Goal: Transaction & Acquisition: Purchase product/service

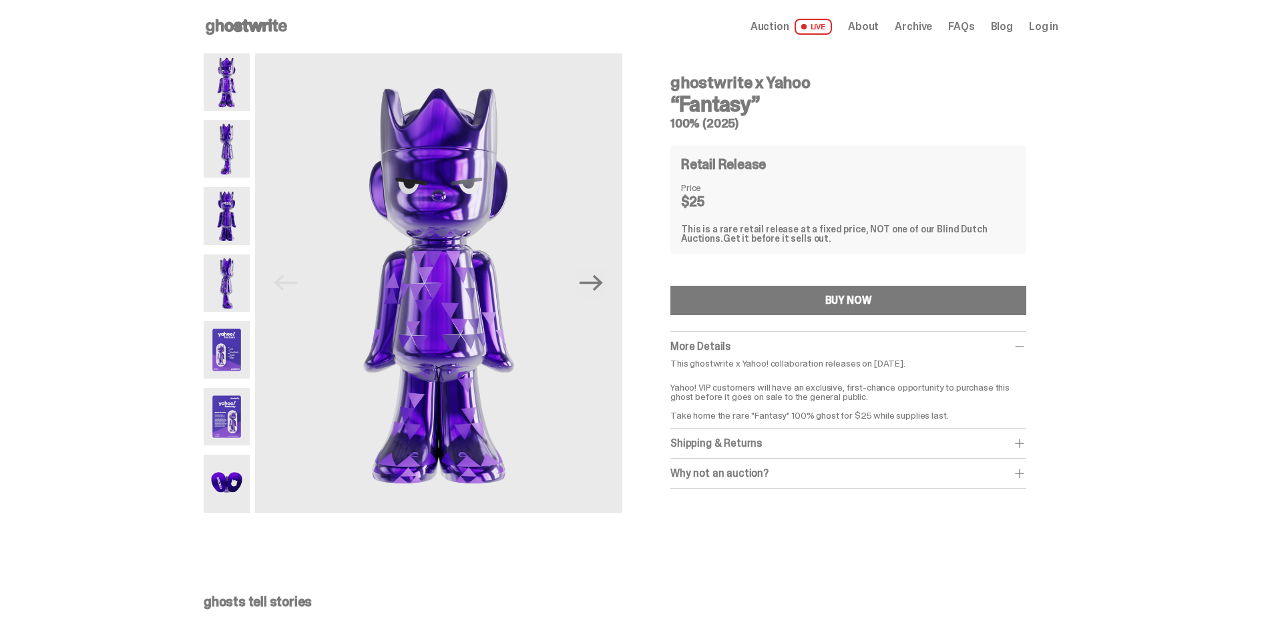
click at [226, 282] on img at bounding box center [227, 282] width 46 height 57
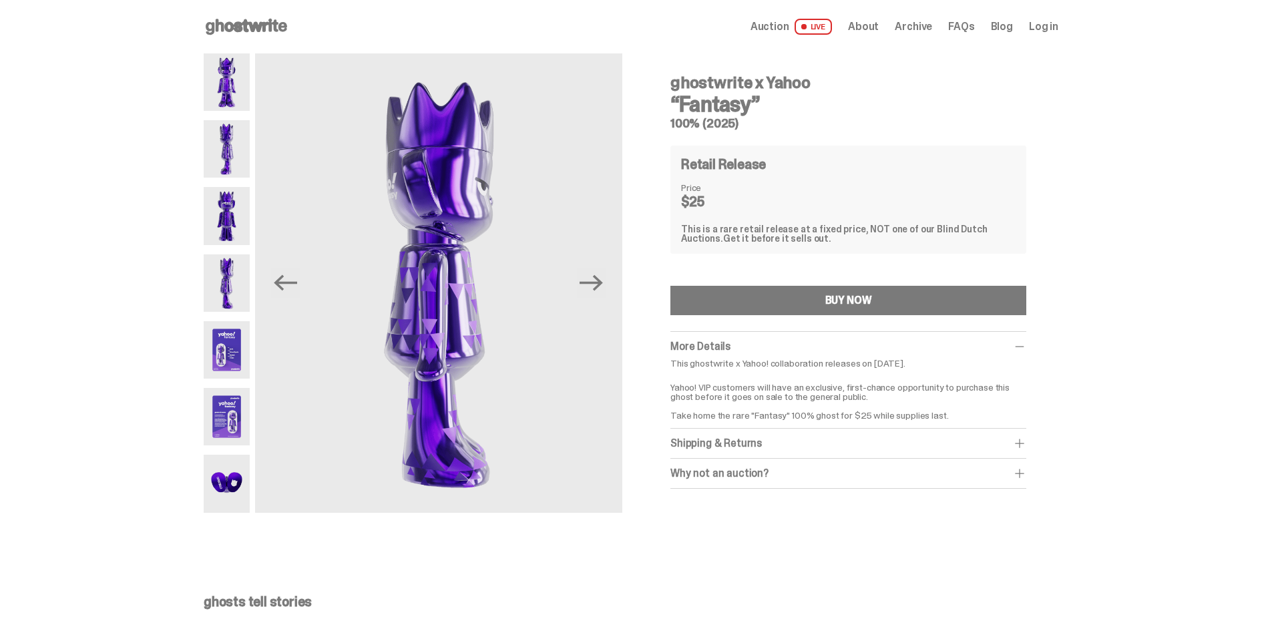
click at [236, 94] on img at bounding box center [227, 81] width 46 height 57
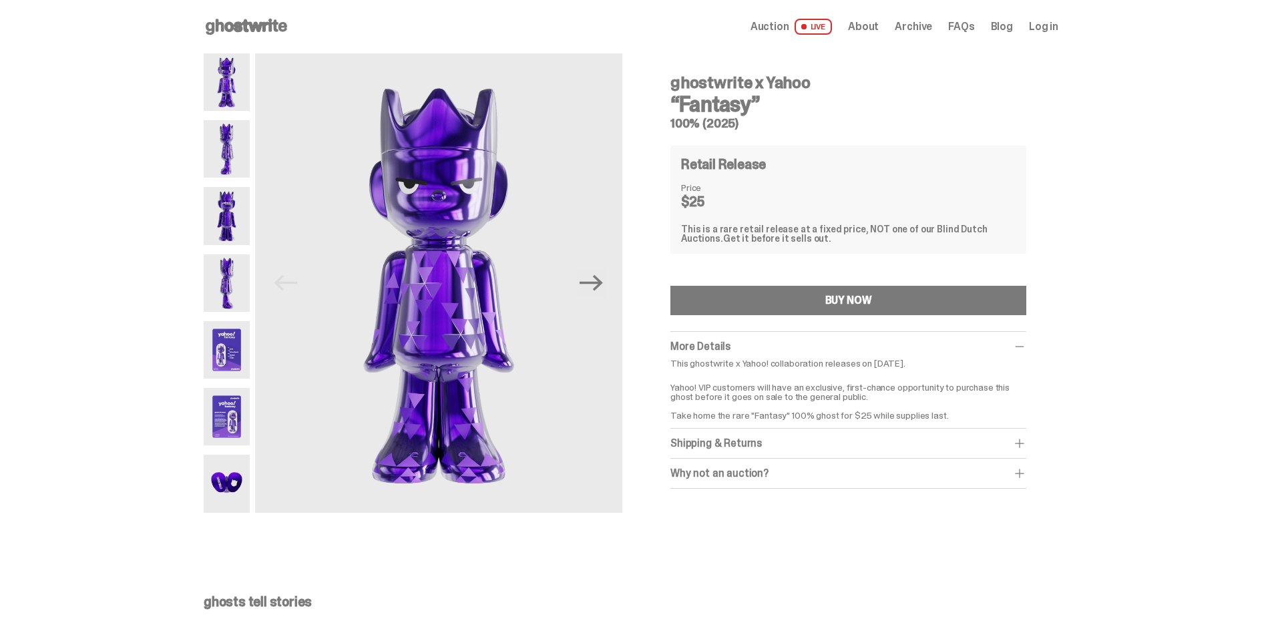
click at [244, 491] on img at bounding box center [227, 483] width 46 height 57
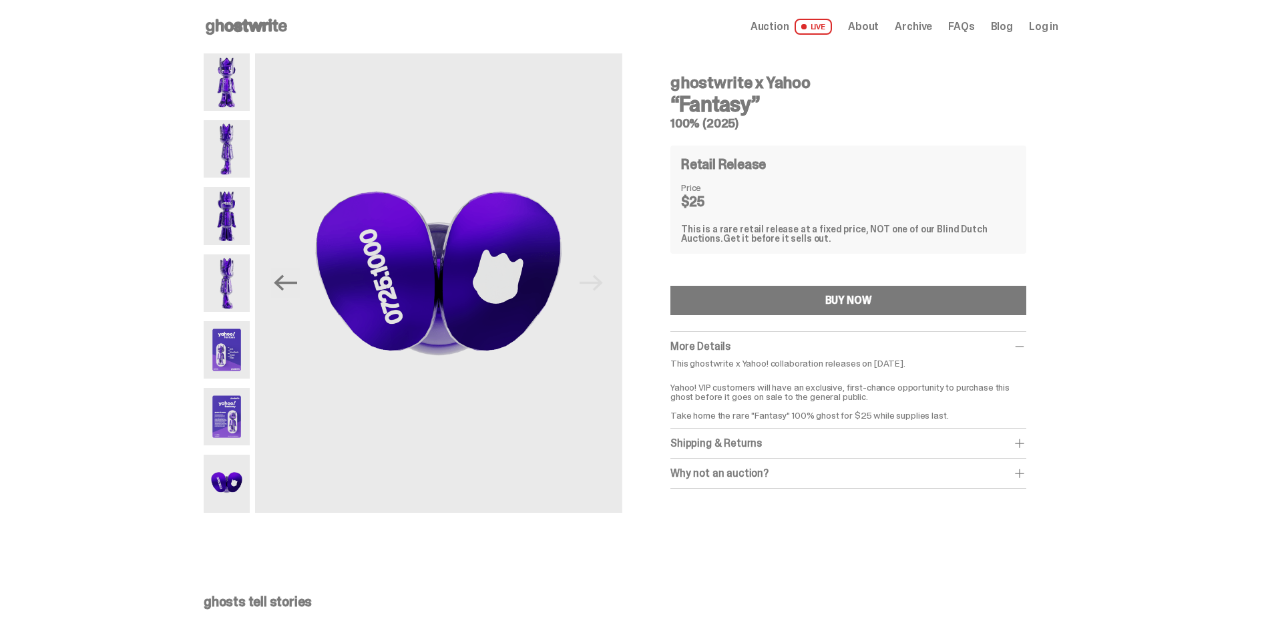
click at [250, 423] on img at bounding box center [227, 416] width 46 height 57
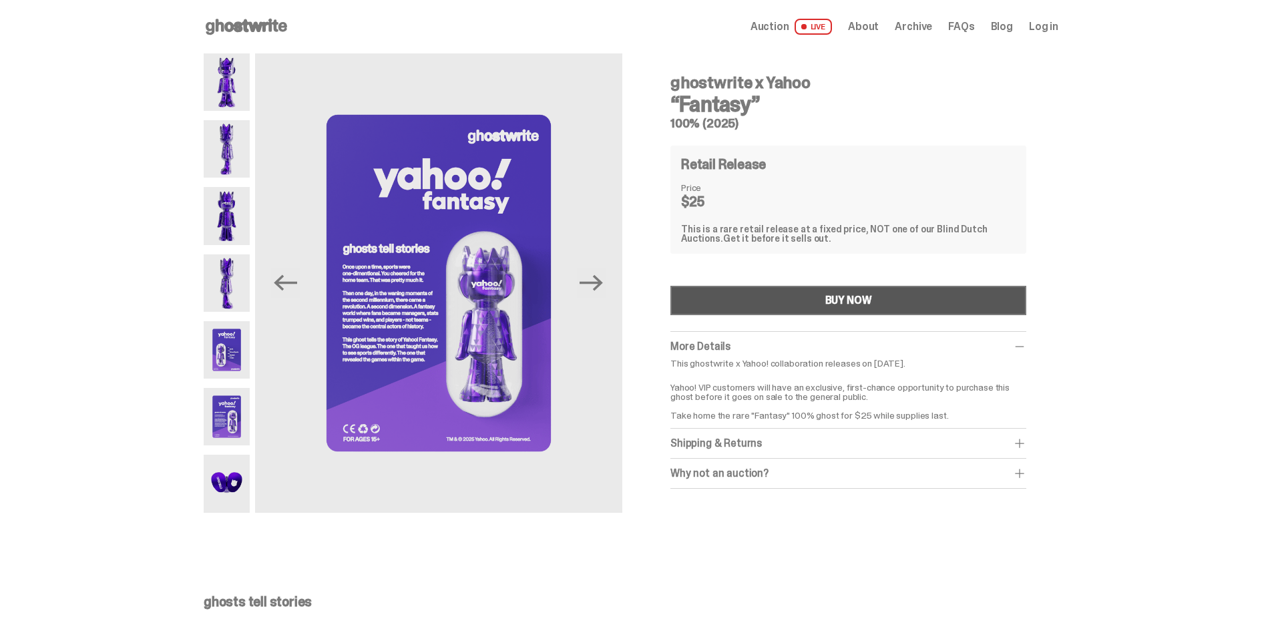
click at [842, 302] on div "BUY NOW" at bounding box center [848, 300] width 47 height 11
